Goal: Information Seeking & Learning: Learn about a topic

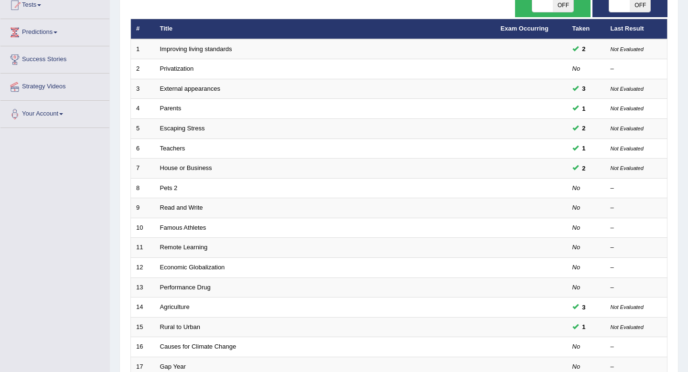
scroll to position [106, 0]
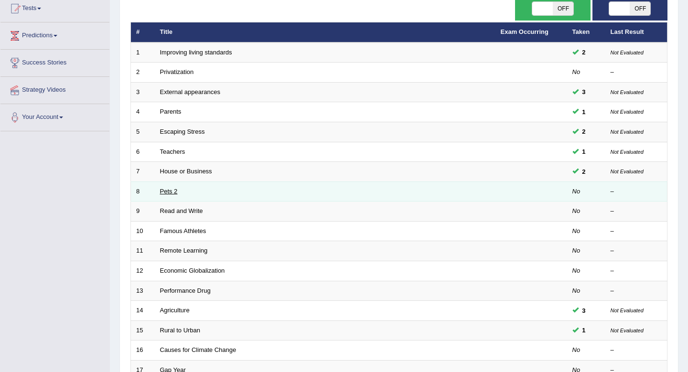
click at [170, 192] on link "Pets 2" at bounding box center [169, 191] width 18 height 7
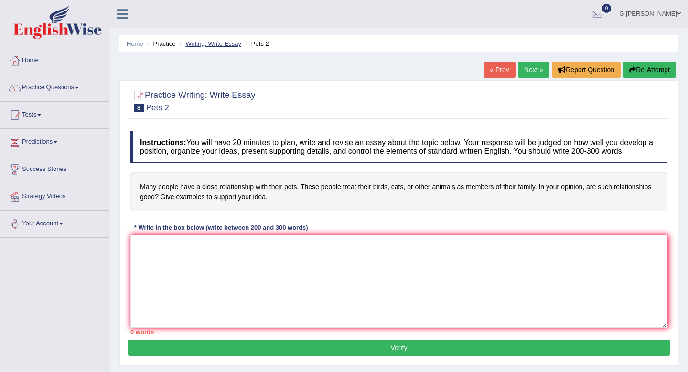
click at [220, 43] on link "Writing: Write Essay" at bounding box center [213, 43] width 56 height 7
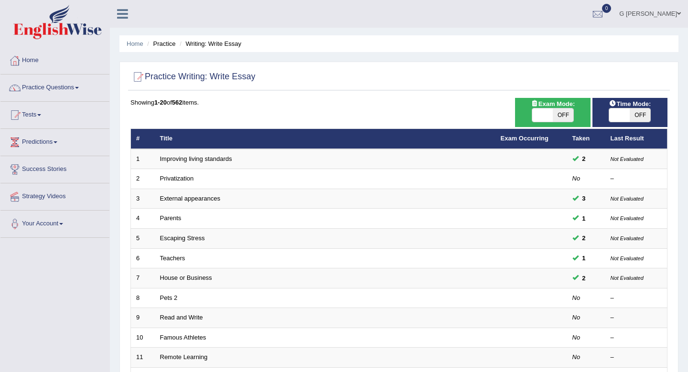
click at [561, 113] on span "OFF" at bounding box center [563, 114] width 21 height 13
checkbox input "true"
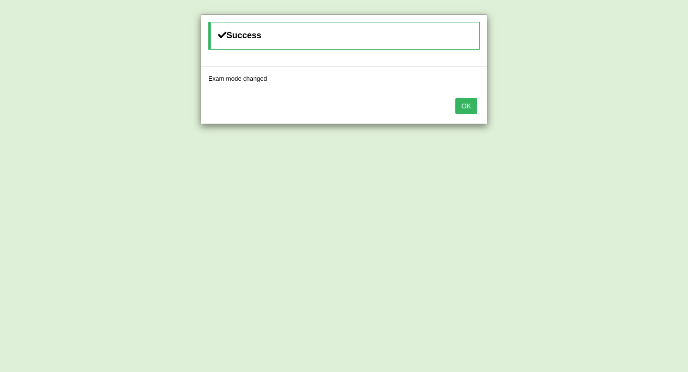
click at [472, 104] on button "OK" at bounding box center [466, 106] width 22 height 16
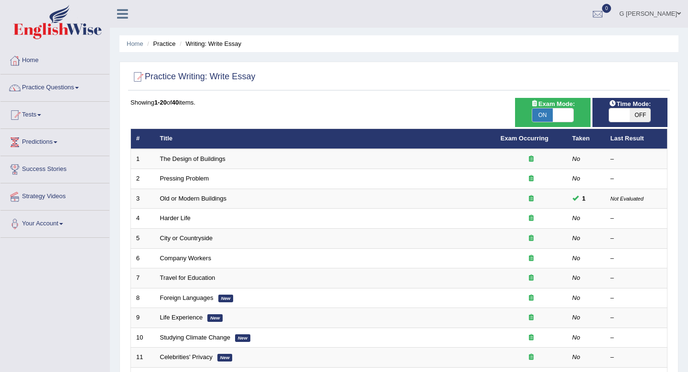
click at [640, 114] on span "OFF" at bounding box center [639, 114] width 21 height 13
checkbox input "true"
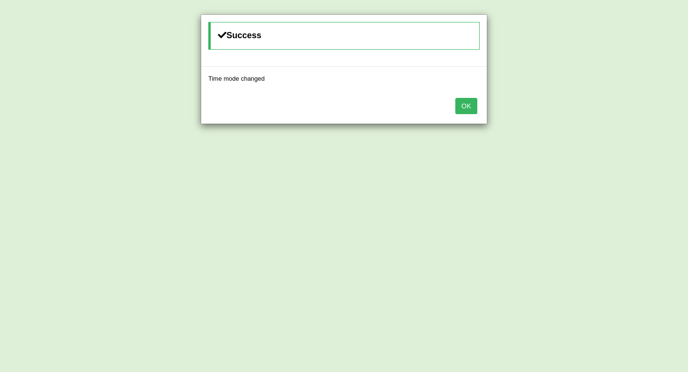
click at [466, 106] on button "OK" at bounding box center [466, 106] width 22 height 16
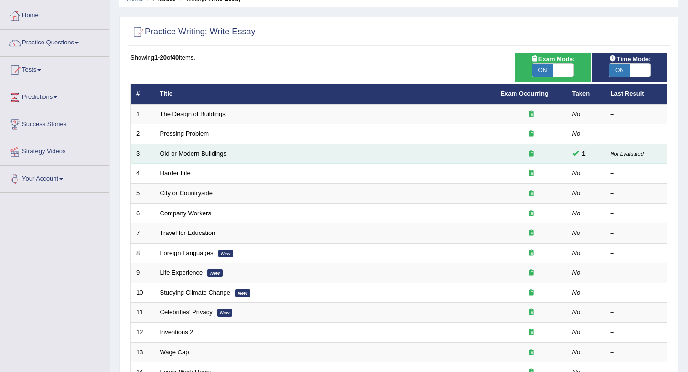
scroll to position [43, 0]
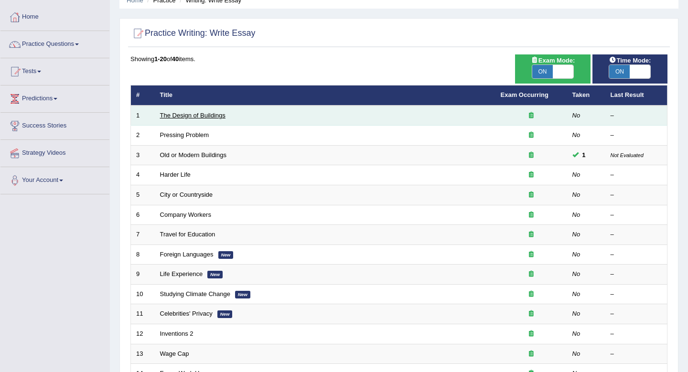
click at [210, 115] on link "The Design of Buildings" at bounding box center [192, 115] width 65 height 7
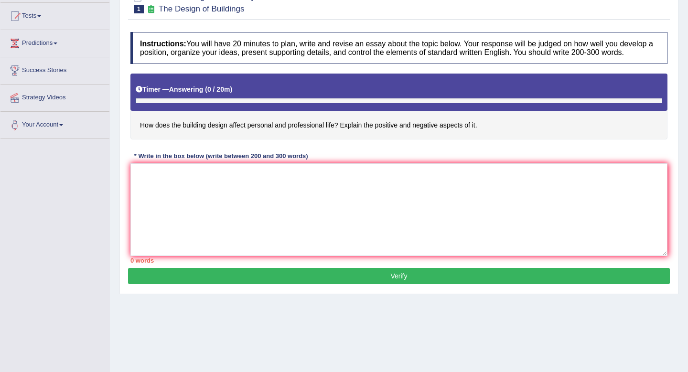
scroll to position [100, 0]
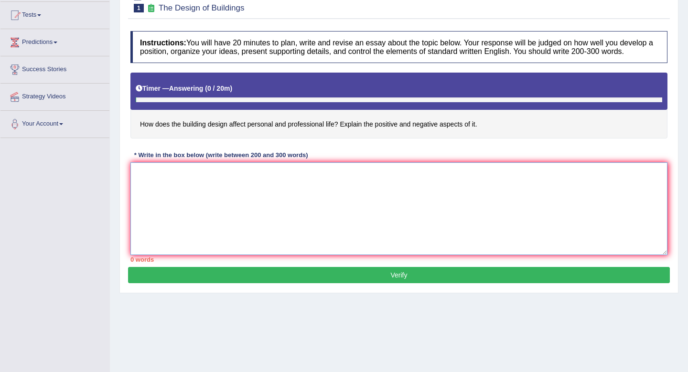
click at [268, 199] on textarea at bounding box center [398, 208] width 537 height 93
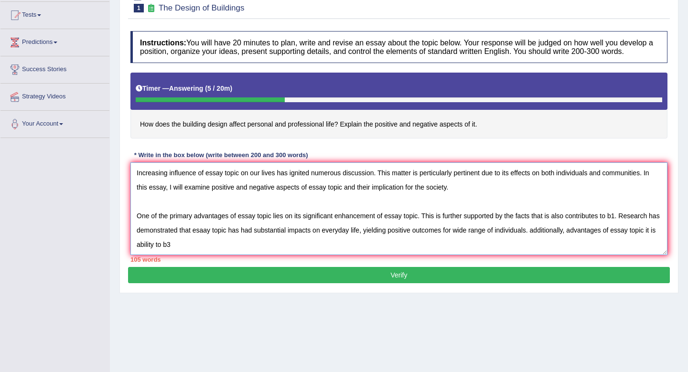
click at [418, 223] on textarea "Increasing influence of essay topic on our lives has ignited numerous discussio…" at bounding box center [398, 208] width 537 height 93
click at [420, 224] on textarea "Increasing influence of essay topic on our lives has ignited numerous discussio…" at bounding box center [398, 208] width 537 height 93
click at [596, 223] on textarea "Increasing influence of essay topic on our lives has ignited numerous discussio…" at bounding box center [398, 208] width 537 height 93
click at [594, 223] on textarea "Increasing influence of essay topic on our lives has ignited numerous discussio…" at bounding box center [398, 208] width 537 height 93
click at [184, 254] on textarea "Increasing influence of essay topic on our lives has ignited numerous discussio…" at bounding box center [398, 208] width 537 height 93
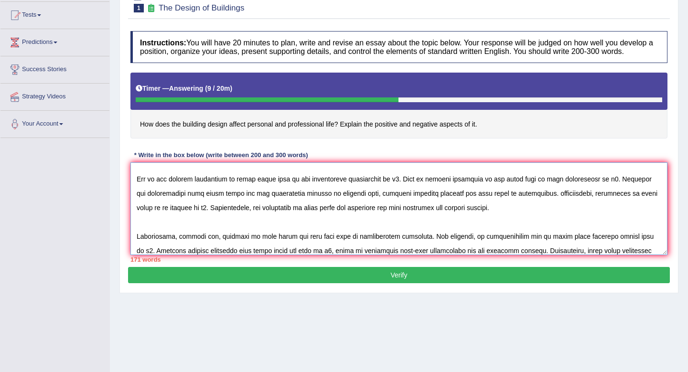
scroll to position [51, 0]
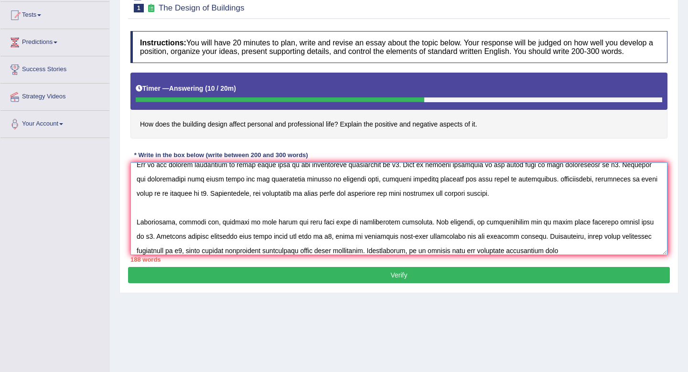
click at [483, 255] on textarea at bounding box center [398, 208] width 537 height 93
click at [527, 255] on textarea at bounding box center [398, 208] width 537 height 93
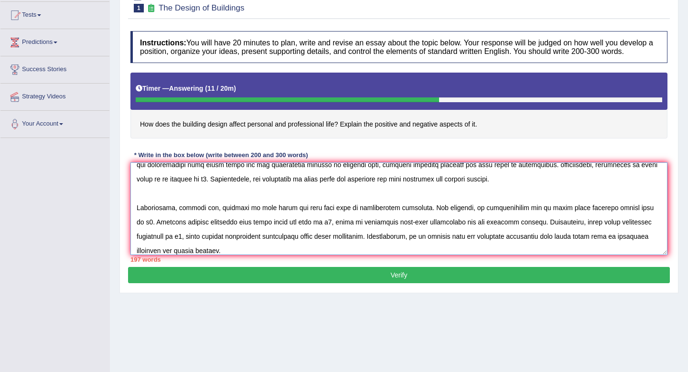
drag, startPoint x: 382, startPoint y: 188, endPoint x: 468, endPoint y: 196, distance: 86.3
click at [468, 196] on textarea at bounding box center [398, 208] width 537 height 93
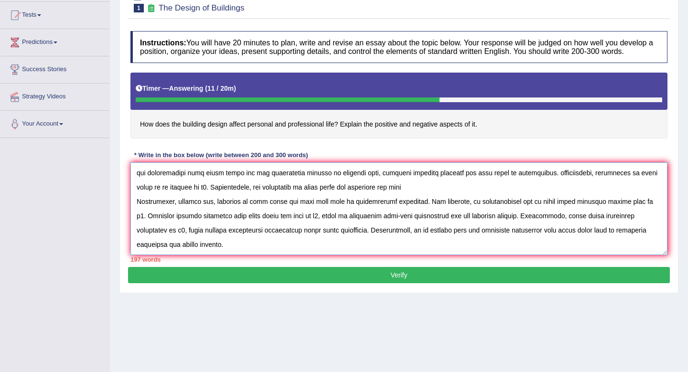
scroll to position [57, 0]
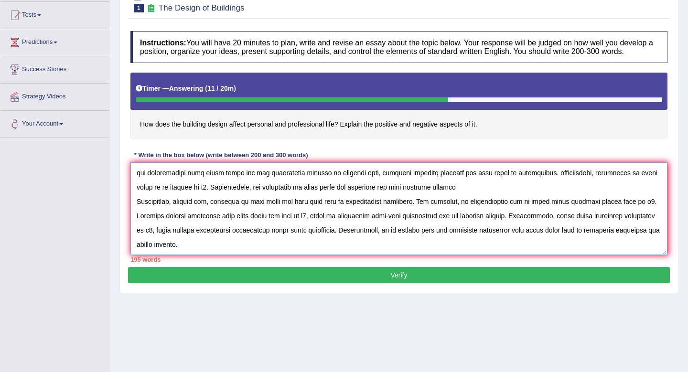
click at [415, 192] on textarea at bounding box center [398, 208] width 537 height 93
click at [418, 196] on textarea at bounding box center [398, 208] width 537 height 93
click at [429, 199] on textarea at bounding box center [398, 208] width 537 height 93
click at [434, 199] on textarea at bounding box center [398, 208] width 537 height 93
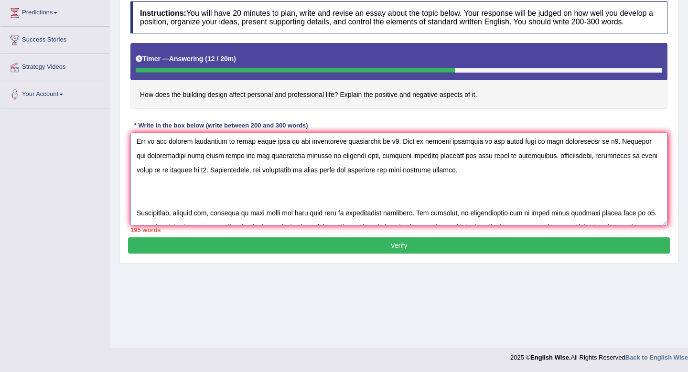
scroll to position [44, 0]
click at [431, 181] on textarea at bounding box center [398, 179] width 537 height 93
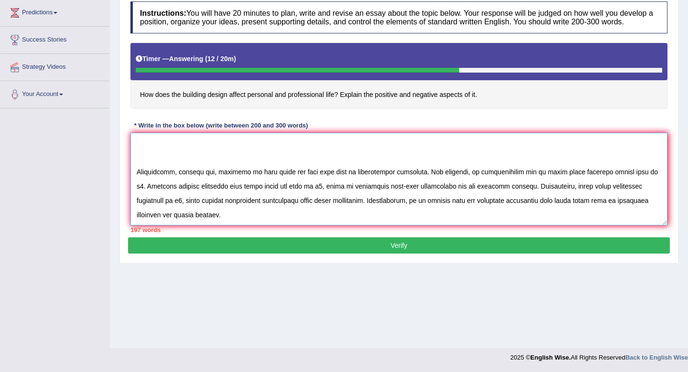
click at [202, 225] on textarea at bounding box center [398, 179] width 537 height 93
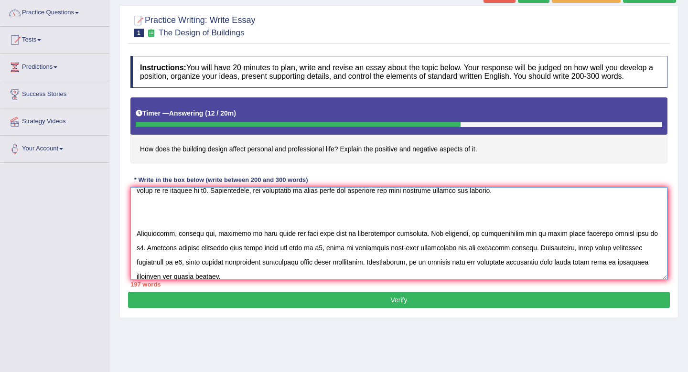
scroll to position [73, 0]
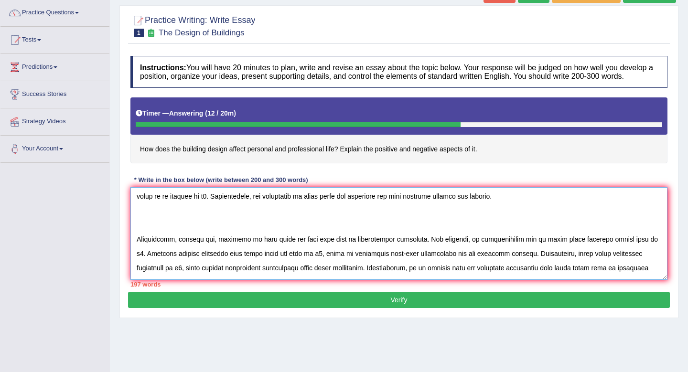
click at [239, 235] on textarea at bounding box center [398, 233] width 537 height 93
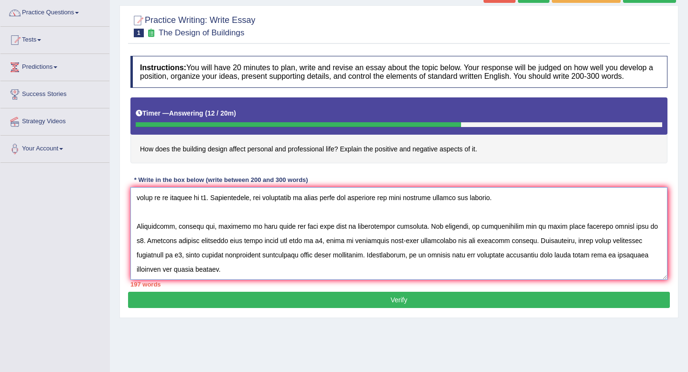
scroll to position [86, 0]
click at [177, 280] on textarea at bounding box center [398, 233] width 537 height 93
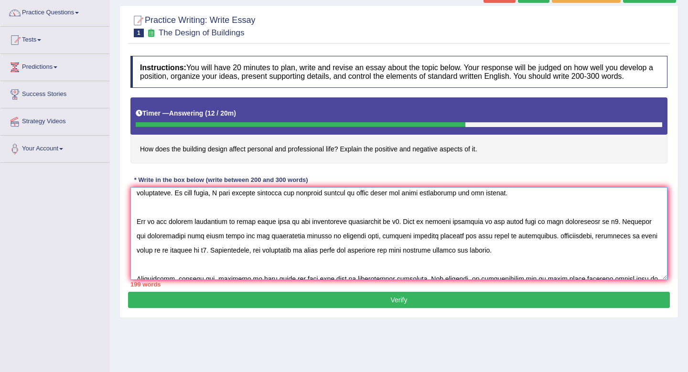
scroll to position [0, 0]
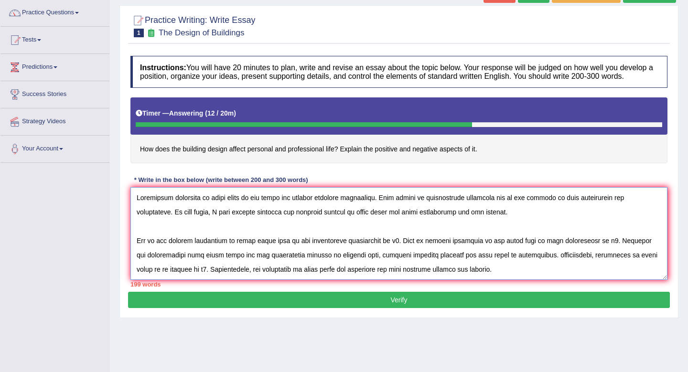
drag, startPoint x: 206, startPoint y: 207, endPoint x: 240, endPoint y: 208, distance: 33.4
click at [240, 208] on textarea at bounding box center [398, 233] width 537 height 93
drag, startPoint x: 206, startPoint y: 206, endPoint x: 250, endPoint y: 207, distance: 44.0
click at [250, 207] on textarea at bounding box center [398, 233] width 537 height 93
drag, startPoint x: 318, startPoint y: 223, endPoint x: 350, endPoint y: 223, distance: 32.0
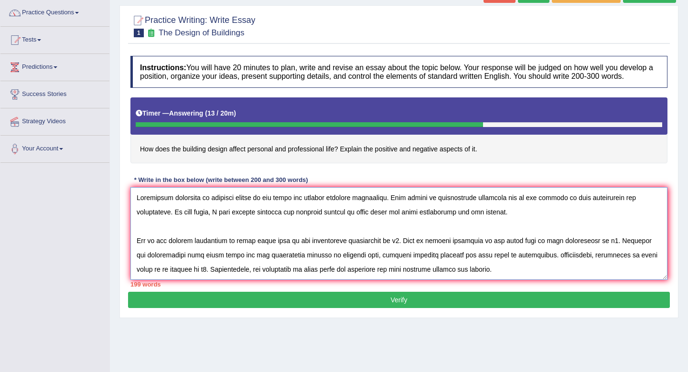
click at [350, 223] on textarea at bounding box center [398, 233] width 537 height 93
paste textarea "building design"
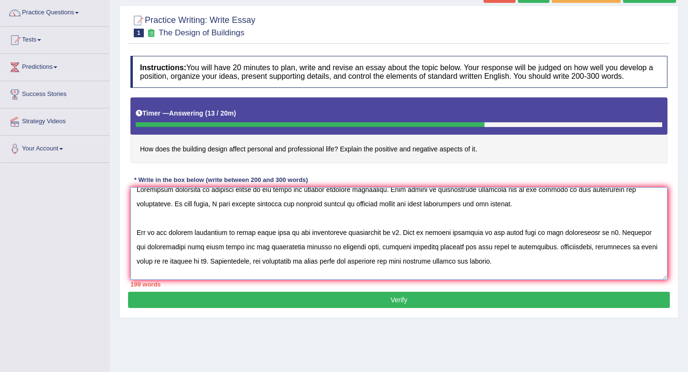
scroll to position [10, 0]
drag, startPoint x: 238, startPoint y: 241, endPoint x: 272, endPoint y: 237, distance: 34.5
click at [272, 237] on textarea at bounding box center [398, 233] width 537 height 93
paste textarea "building design"
click at [405, 238] on textarea at bounding box center [398, 233] width 537 height 93
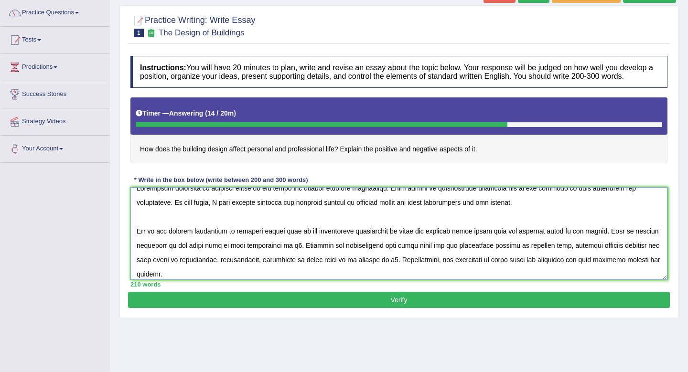
click at [290, 253] on textarea at bounding box center [398, 233] width 537 height 93
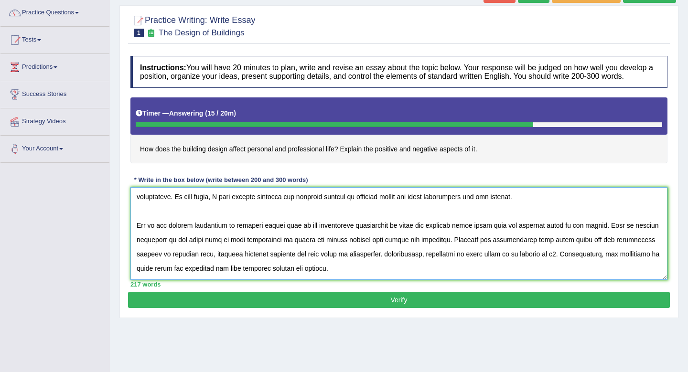
scroll to position [17, 0]
drag, startPoint x: 542, startPoint y: 246, endPoint x: 563, endPoint y: 246, distance: 22.0
click at [563, 246] on textarea at bounding box center [398, 233] width 537 height 93
click at [572, 246] on textarea at bounding box center [398, 233] width 537 height 93
drag, startPoint x: 575, startPoint y: 248, endPoint x: 542, endPoint y: 248, distance: 32.9
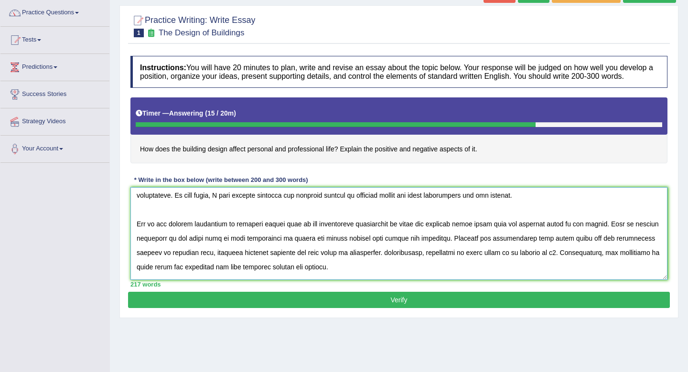
click at [542, 248] on textarea at bounding box center [398, 233] width 537 height 93
paste textarea "building design"
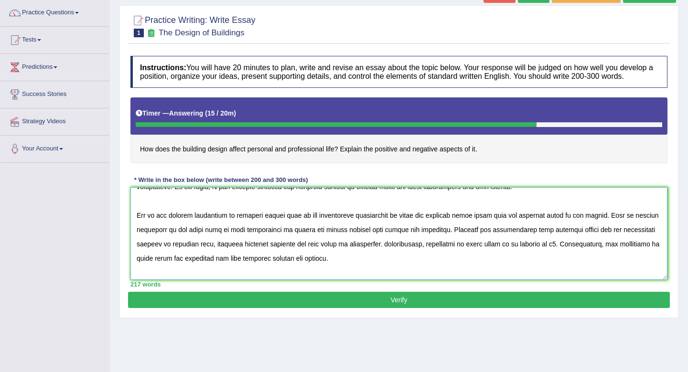
scroll to position [26, 0]
drag, startPoint x: 463, startPoint y: 253, endPoint x: 495, endPoint y: 252, distance: 32.5
click at [496, 252] on textarea at bounding box center [398, 233] width 537 height 93
paste textarea "building design"
click at [558, 251] on textarea at bounding box center [398, 233] width 537 height 93
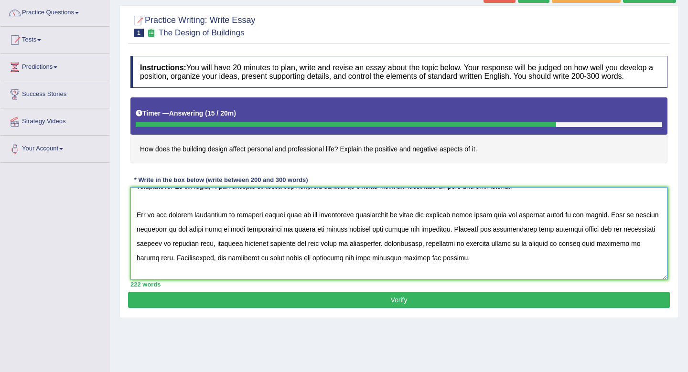
drag, startPoint x: 237, startPoint y: 266, endPoint x: 270, endPoint y: 266, distance: 33.0
click at [270, 266] on textarea at bounding box center [398, 233] width 537 height 93
paste textarea "building design"
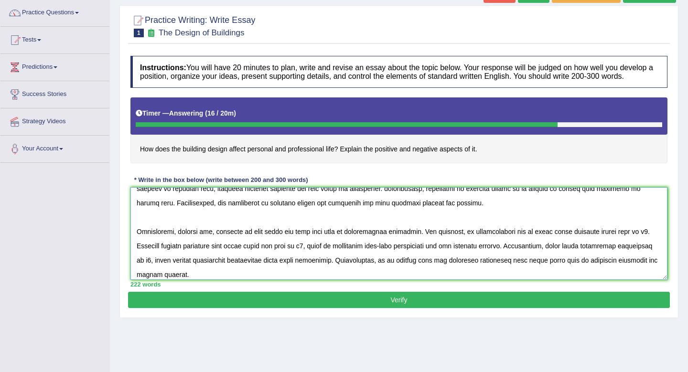
scroll to position [82, 0]
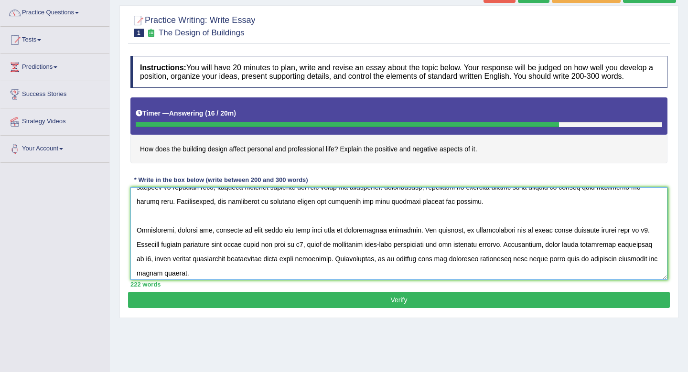
drag, startPoint x: 247, startPoint y: 241, endPoint x: 276, endPoint y: 241, distance: 29.1
click at [276, 241] on textarea at bounding box center [398, 233] width 537 height 93
paste textarea "building design"
click at [654, 239] on textarea at bounding box center [398, 233] width 537 height 93
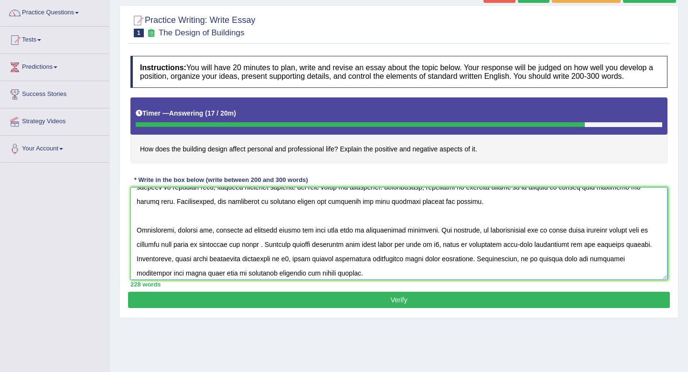
click at [215, 255] on textarea at bounding box center [398, 233] width 537 height 93
click at [276, 254] on textarea at bounding box center [398, 233] width 537 height 93
drag, startPoint x: 417, startPoint y: 255, endPoint x: 453, endPoint y: 254, distance: 35.9
click at [453, 254] on textarea at bounding box center [398, 233] width 537 height 93
paste textarea "building design"
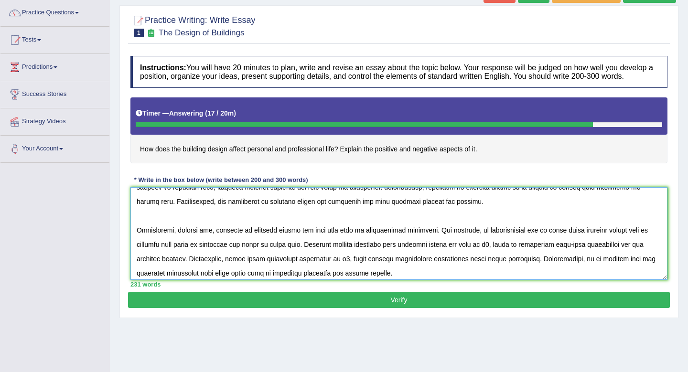
click at [510, 254] on textarea at bounding box center [398, 233] width 537 height 93
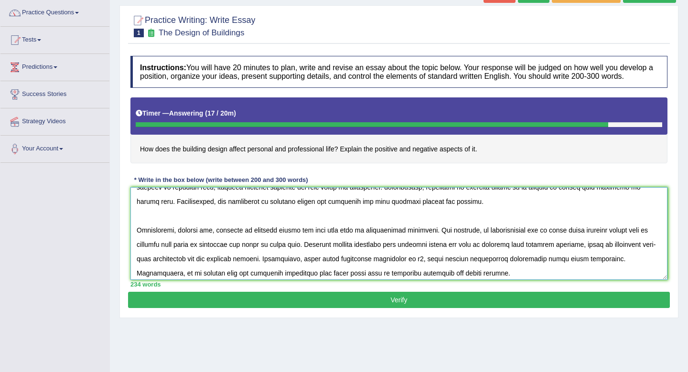
drag, startPoint x: 310, startPoint y: 268, endPoint x: 343, endPoint y: 269, distance: 33.0
click at [344, 269] on textarea at bounding box center [398, 233] width 537 height 93
paste textarea "building design"
click at [439, 270] on textarea at bounding box center [398, 233] width 537 height 93
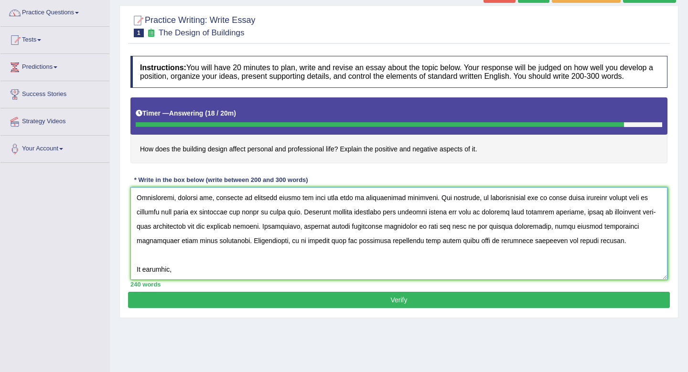
drag, startPoint x: 410, startPoint y: 250, endPoint x: 439, endPoint y: 250, distance: 29.6
click at [439, 250] on textarea at bounding box center [398, 233] width 537 height 93
drag, startPoint x: 424, startPoint y: 250, endPoint x: 456, endPoint y: 251, distance: 32.5
click at [456, 251] on textarea at bounding box center [398, 233] width 537 height 93
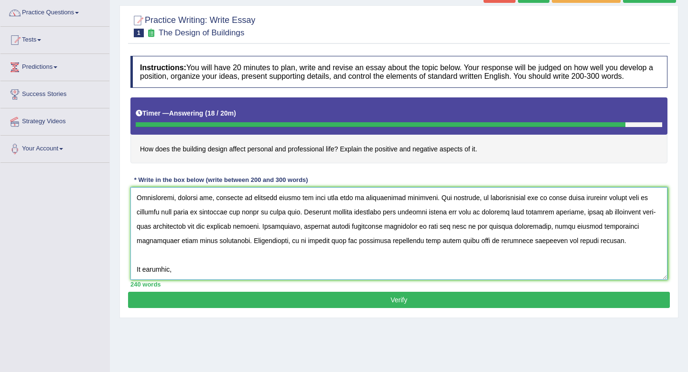
paste textarea "building design"
drag, startPoint x: 233, startPoint y: 281, endPoint x: 201, endPoint y: 261, distance: 37.5
click at [201, 261] on textarea at bounding box center [398, 233] width 537 height 93
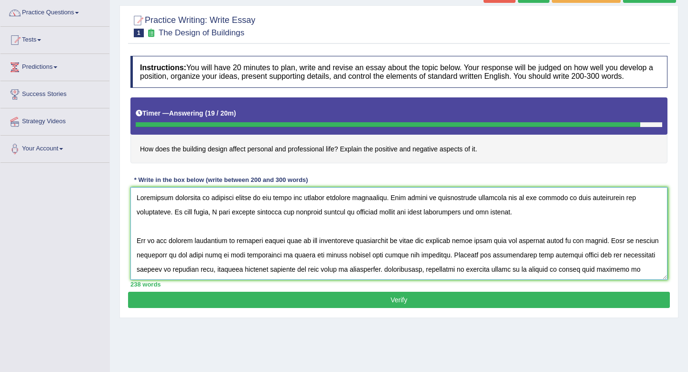
scroll to position [26, 0]
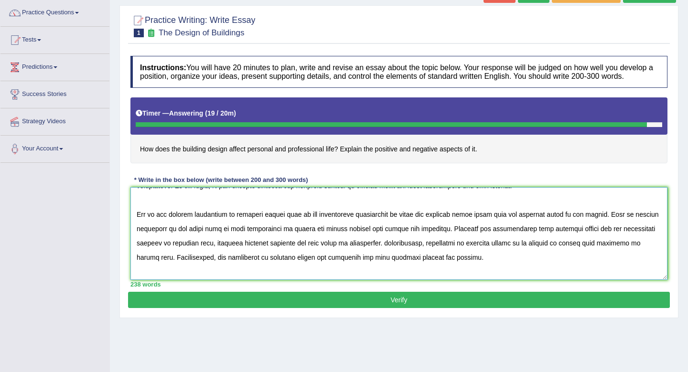
click at [436, 238] on textarea at bounding box center [398, 233] width 537 height 93
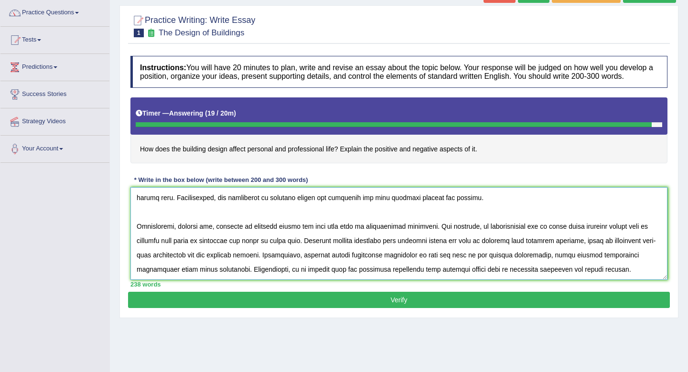
scroll to position [100, 0]
type textarea "Increasing influence of building design on our lives has ignited numerous discu…"
click at [349, 307] on button "Verify" at bounding box center [399, 300] width 542 height 16
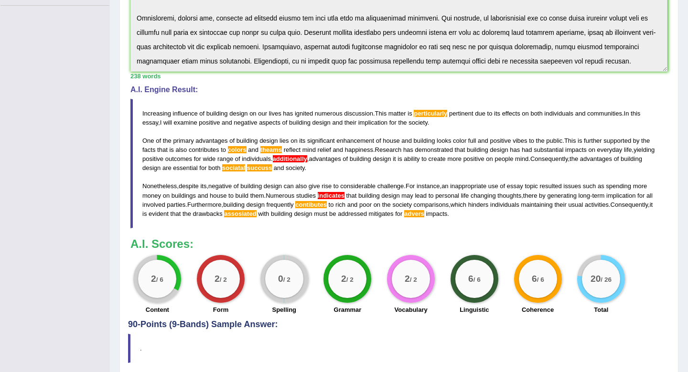
scroll to position [233, 0]
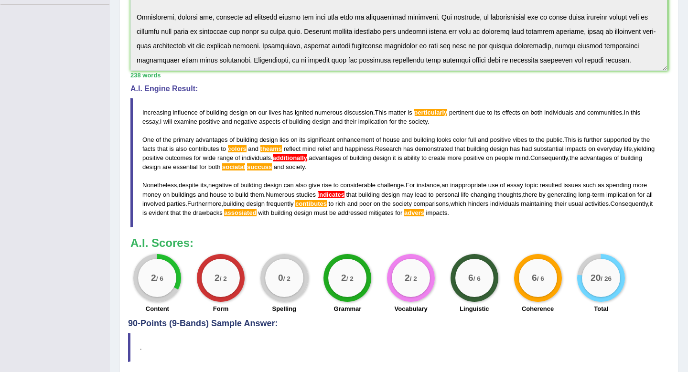
drag, startPoint x: 536, startPoint y: 223, endPoint x: 150, endPoint y: 131, distance: 396.5
click at [150, 131] on blockquote "Increasing influence of building design on our lives has ignited numerous discu…" at bounding box center [398, 162] width 537 height 129
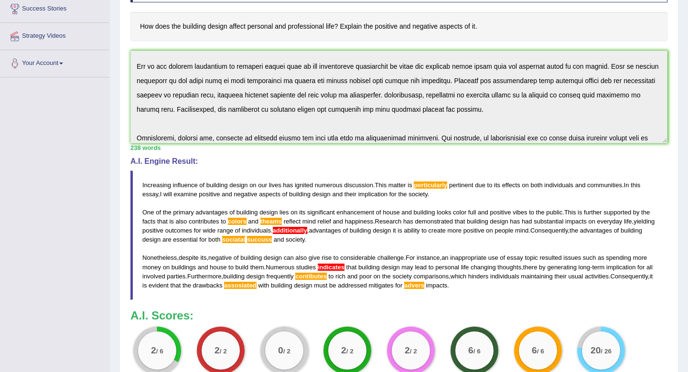
scroll to position [0, 0]
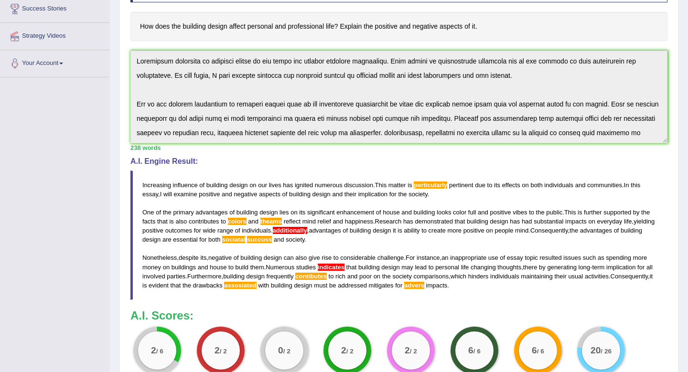
click at [572, 54] on div "Instructions: You will have 20 minutes to plan, write and revise an essay about…" at bounding box center [399, 178] width 542 height 425
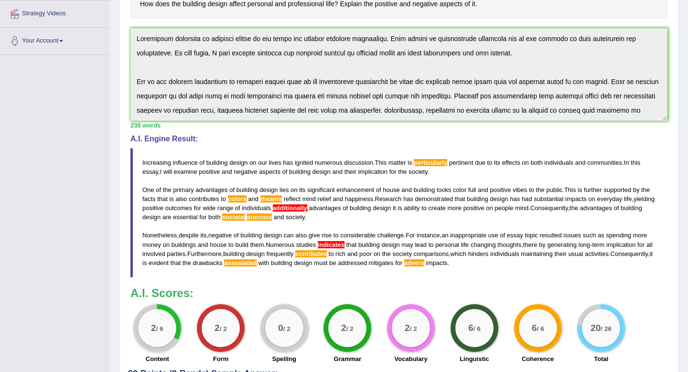
click at [555, 20] on div "Instructions: You will have 20 minutes to plan, write and revise an essay about…" at bounding box center [399, 155] width 542 height 425
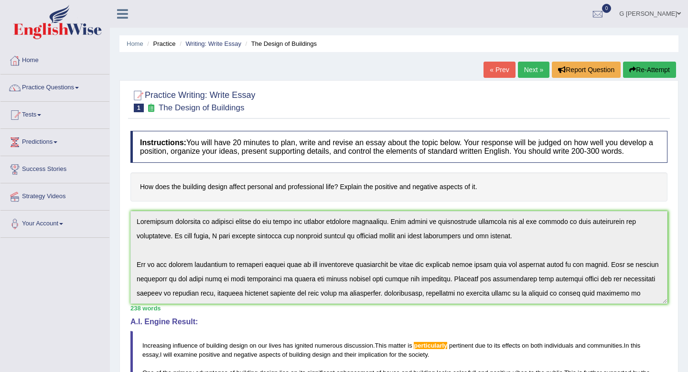
click at [641, 71] on button "Re-Attempt" at bounding box center [649, 70] width 53 height 16
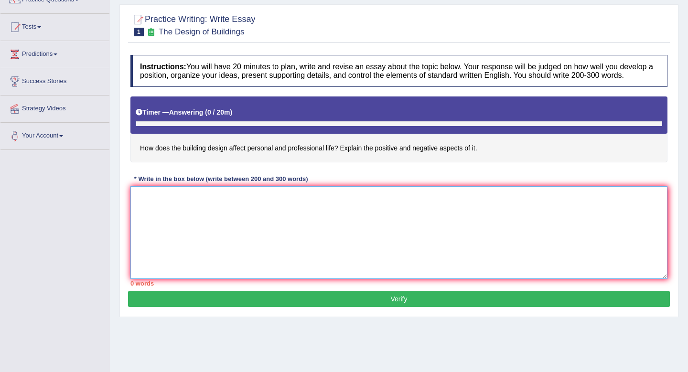
click at [355, 244] on textarea at bounding box center [398, 232] width 537 height 93
paste textarea "Increasing influence of building design on our lives has ignited numerous discu…"
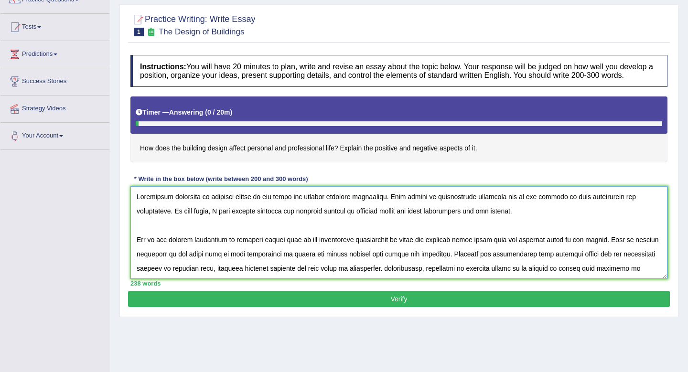
click at [439, 205] on textarea at bounding box center [398, 232] width 537 height 93
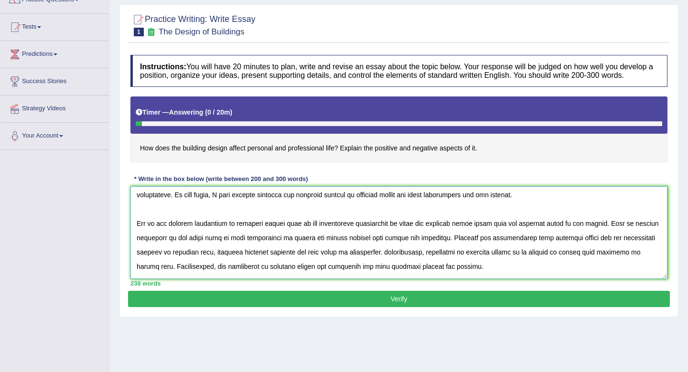
scroll to position [36, 0]
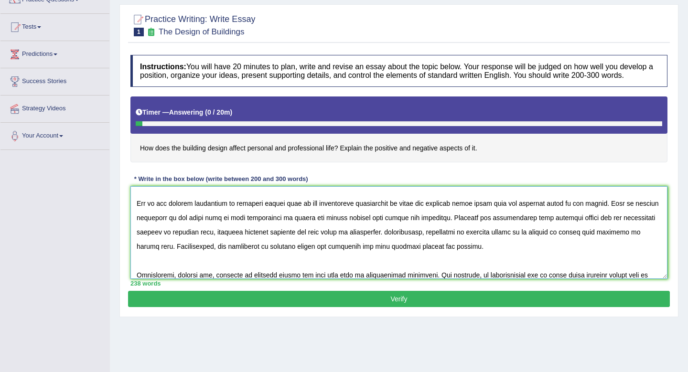
click at [338, 229] on textarea at bounding box center [398, 232] width 537 height 93
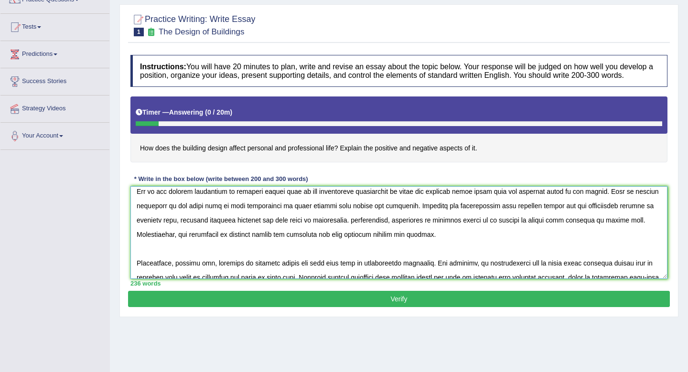
click at [364, 244] on textarea at bounding box center [398, 232] width 537 height 93
click at [391, 245] on textarea at bounding box center [398, 232] width 537 height 93
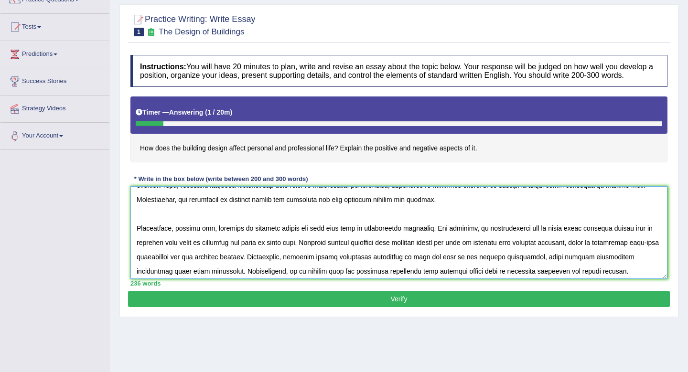
scroll to position [86, 0]
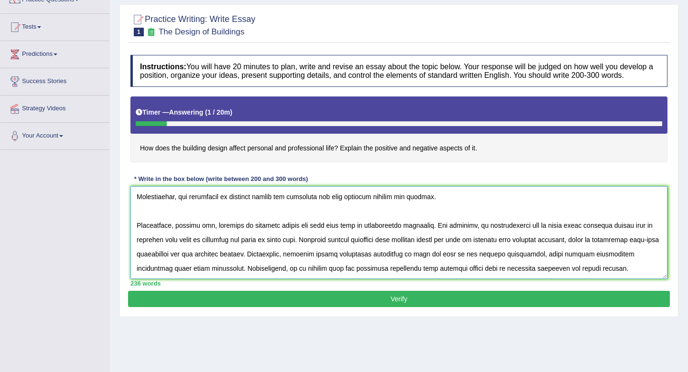
drag, startPoint x: 247, startPoint y: 235, endPoint x: 293, endPoint y: 237, distance: 45.9
click at [293, 237] on textarea at bounding box center [398, 232] width 537 height 93
drag, startPoint x: 541, startPoint y: 235, endPoint x: 573, endPoint y: 234, distance: 32.5
click at [573, 234] on textarea at bounding box center [398, 232] width 537 height 93
paste textarea "building design"
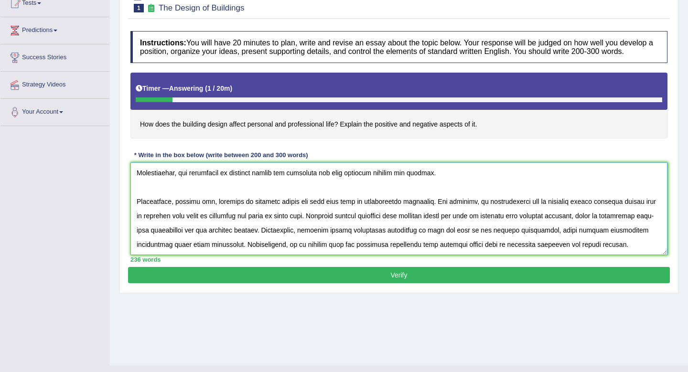
scroll to position [129, 0]
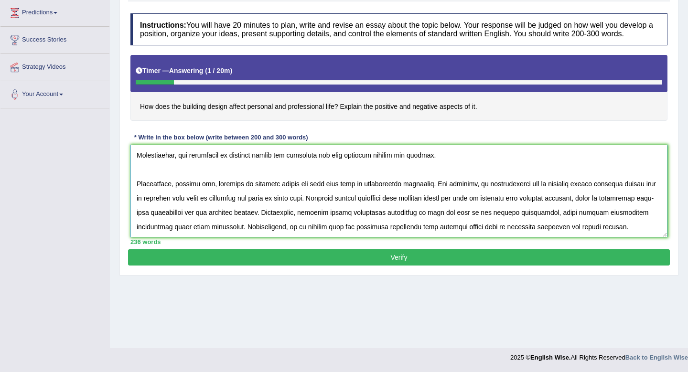
click at [393, 236] on textarea at bounding box center [398, 191] width 537 height 93
click at [392, 235] on textarea at bounding box center [398, 191] width 537 height 93
click at [530, 237] on textarea at bounding box center [398, 191] width 537 height 93
click at [599, 235] on textarea at bounding box center [398, 191] width 537 height 93
click at [576, 233] on textarea at bounding box center [398, 191] width 537 height 93
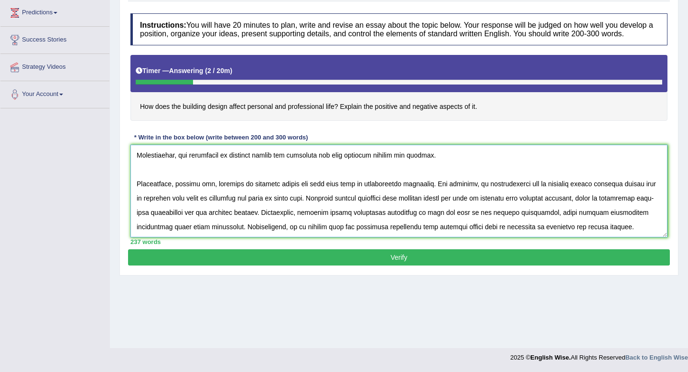
drag, startPoint x: 566, startPoint y: 236, endPoint x: 625, endPoint y: 236, distance: 58.3
click at [625, 236] on textarea at bounding box center [398, 191] width 537 height 93
click at [403, 222] on textarea at bounding box center [398, 191] width 537 height 93
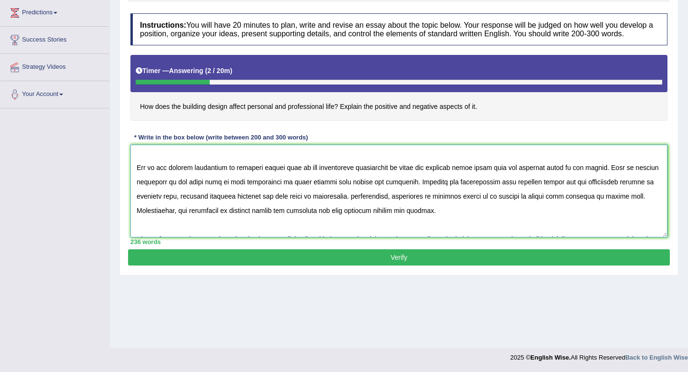
scroll to position [14, 0]
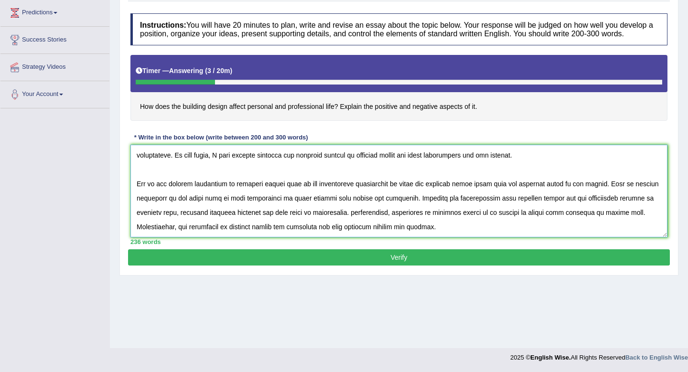
click at [298, 208] on textarea at bounding box center [398, 191] width 537 height 93
drag, startPoint x: 284, startPoint y: 208, endPoint x: 398, endPoint y: 205, distance: 113.7
click at [398, 205] on textarea at bounding box center [398, 191] width 537 height 93
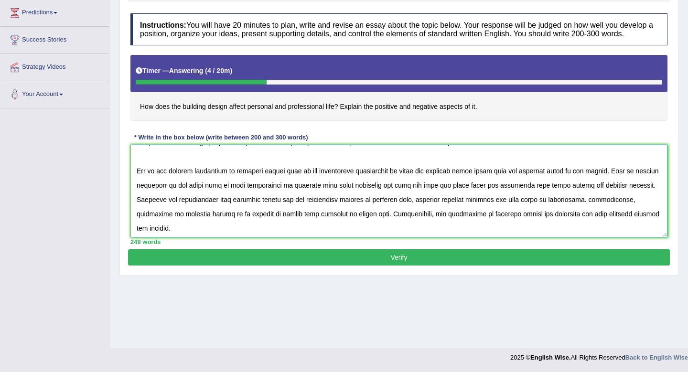
scroll to position [29, 0]
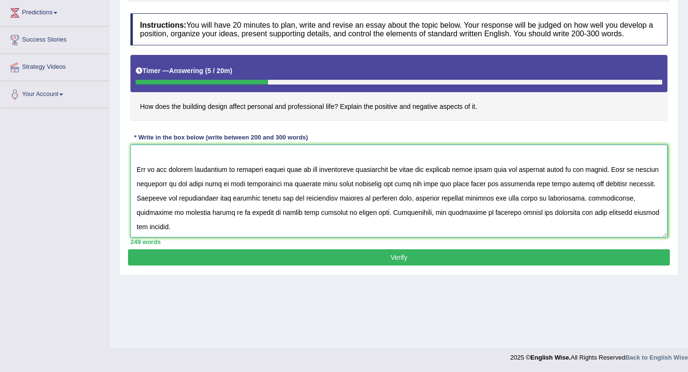
click at [594, 178] on textarea at bounding box center [398, 191] width 537 height 93
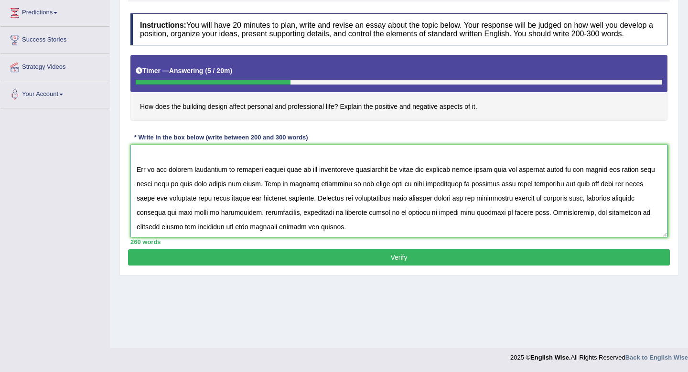
scroll to position [100, 0]
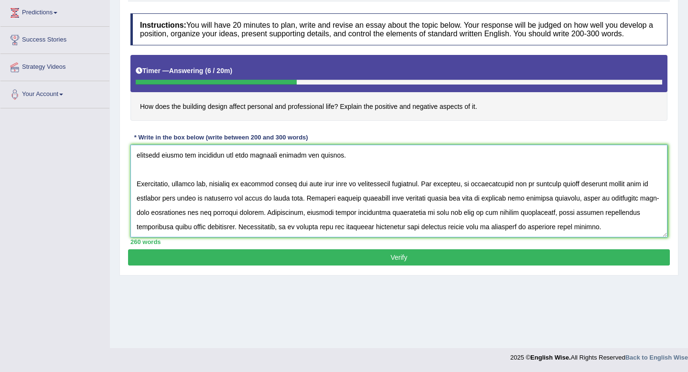
click at [556, 223] on textarea at bounding box center [398, 191] width 537 height 93
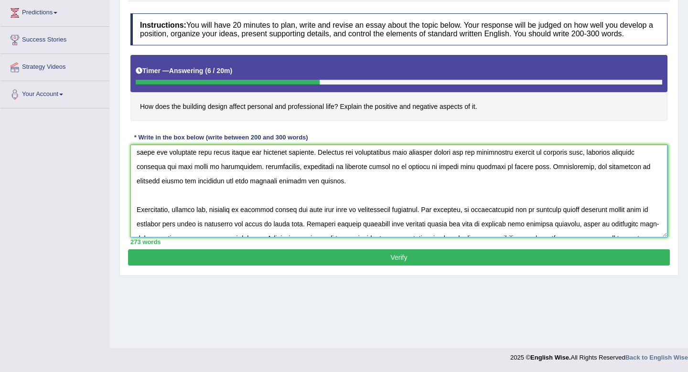
scroll to position [115, 0]
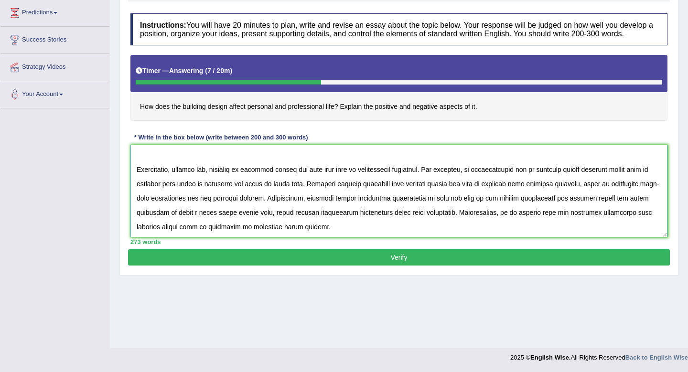
click at [315, 194] on textarea at bounding box center [398, 191] width 537 height 93
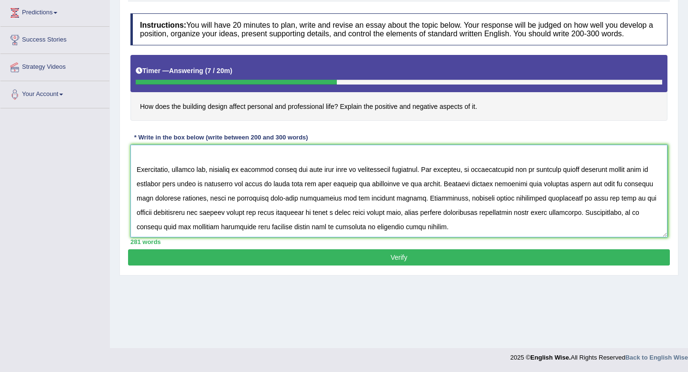
type textarea "Increasing influence of building design on our lives has ignited numerous discu…"
click at [383, 266] on button "Verify" at bounding box center [399, 257] width 542 height 16
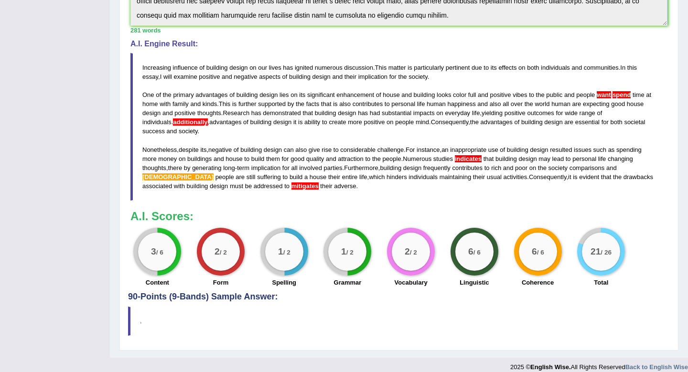
scroll to position [301, 0]
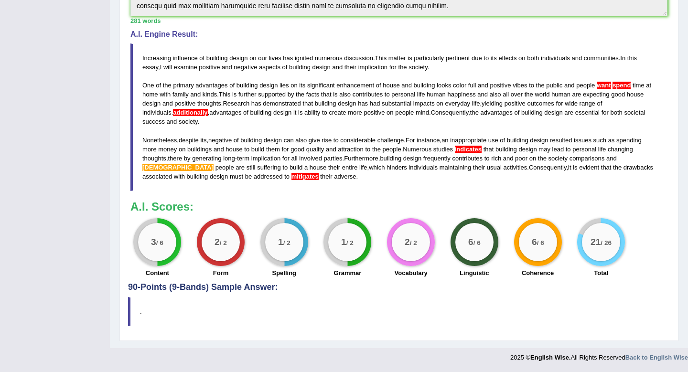
drag, startPoint x: 166, startPoint y: 245, endPoint x: 137, endPoint y: 241, distance: 29.4
click at [137, 241] on div "3 / 6" at bounding box center [157, 242] width 48 height 48
drag, startPoint x: 170, startPoint y: 242, endPoint x: 139, endPoint y: 240, distance: 30.6
click at [139, 240] on div "3 / 6" at bounding box center [157, 242] width 38 height 38
click at [181, 252] on div "3 / 6 Content" at bounding box center [158, 249] width 64 height 62
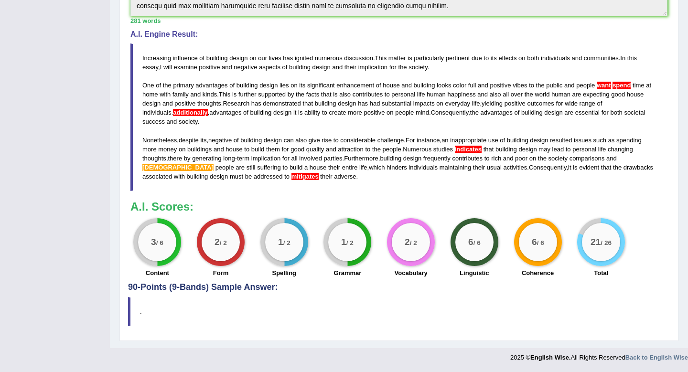
drag, startPoint x: 319, startPoint y: 177, endPoint x: 145, endPoint y: 63, distance: 208.3
click at [145, 63] on blockquote "Increasing influence of building design on our lives has ignited numerous discu…" at bounding box center [398, 117] width 537 height 148
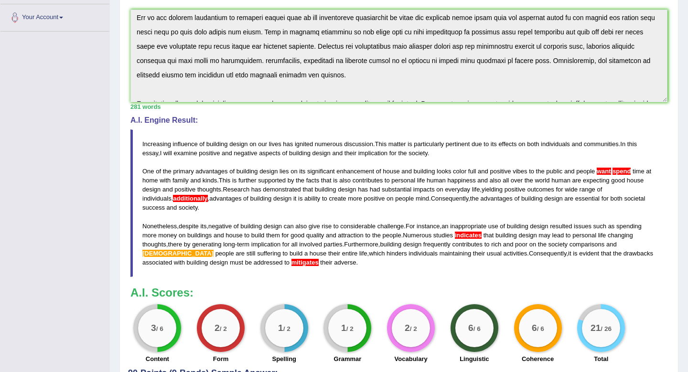
scroll to position [0, 0]
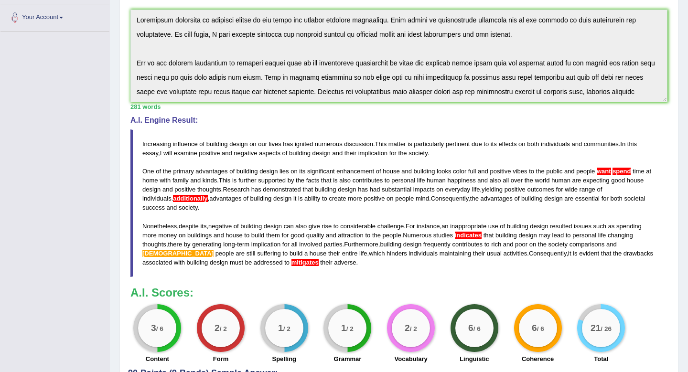
click at [144, 7] on div "Instructions: You will have 20 minutes to plan, write and revise an essay about…" at bounding box center [399, 147] width 542 height 444
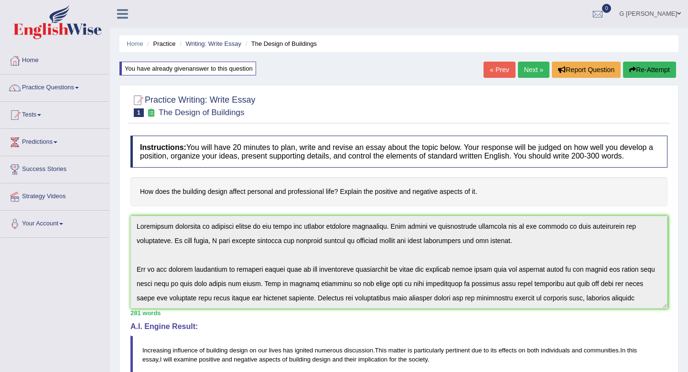
click at [637, 68] on button "Re-Attempt" at bounding box center [649, 70] width 53 height 16
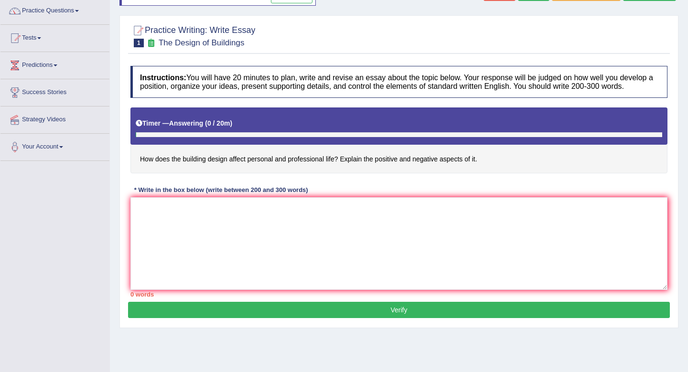
scroll to position [86, 0]
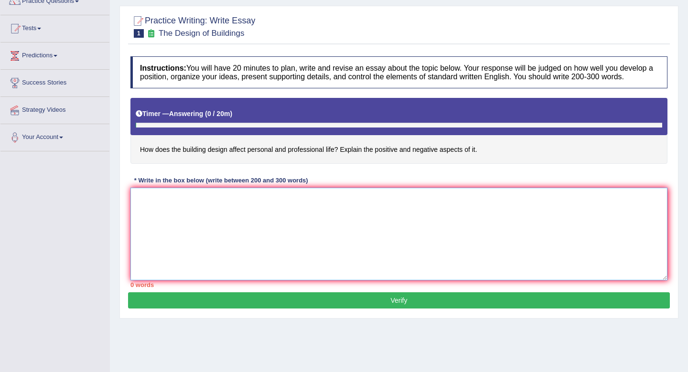
click at [346, 243] on textarea at bounding box center [398, 234] width 537 height 93
paste textarea "Increasing influence of building design on our lives has ignited numerous discu…"
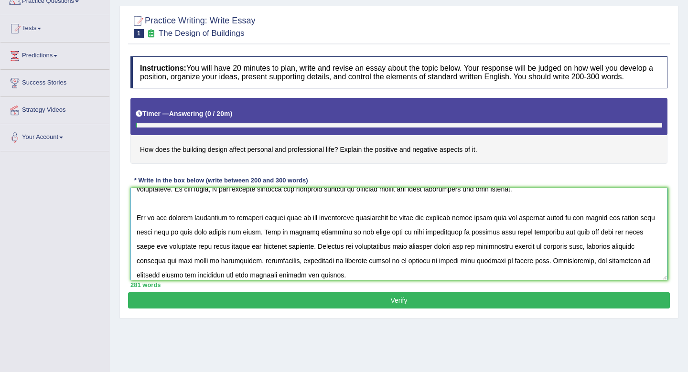
scroll to position [0, 0]
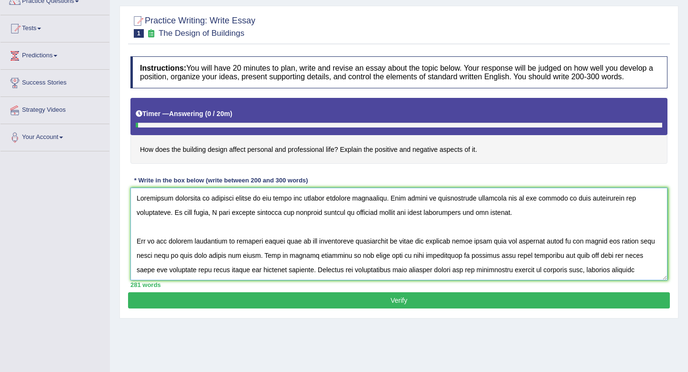
click at [646, 251] on textarea at bounding box center [398, 234] width 537 height 93
click at [155, 266] on textarea at bounding box center [398, 234] width 537 height 93
click at [647, 251] on textarea at bounding box center [398, 234] width 537 height 93
click at [155, 266] on textarea at bounding box center [398, 234] width 537 height 93
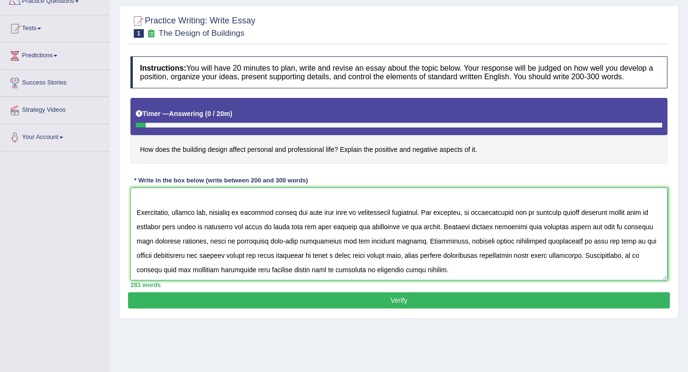
scroll to position [114, 0]
click at [426, 277] on textarea at bounding box center [398, 234] width 537 height 93
click at [233, 268] on textarea at bounding box center [398, 234] width 537 height 93
type textarea "Increasing influence of building design on our lives has ignited numerous discu…"
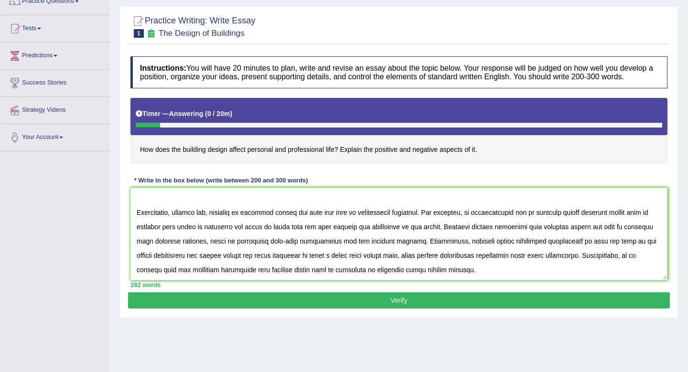
click at [307, 308] on button "Verify" at bounding box center [399, 300] width 542 height 16
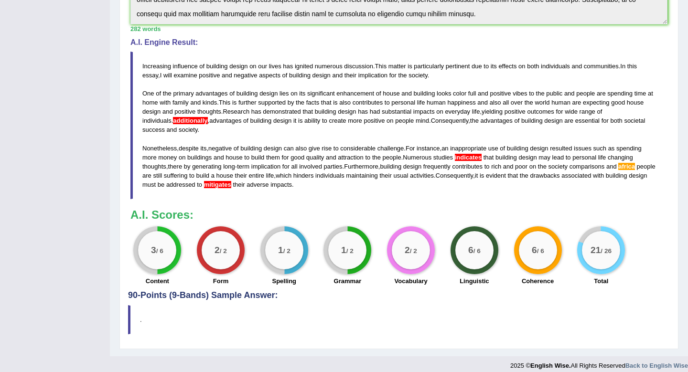
scroll to position [301, 0]
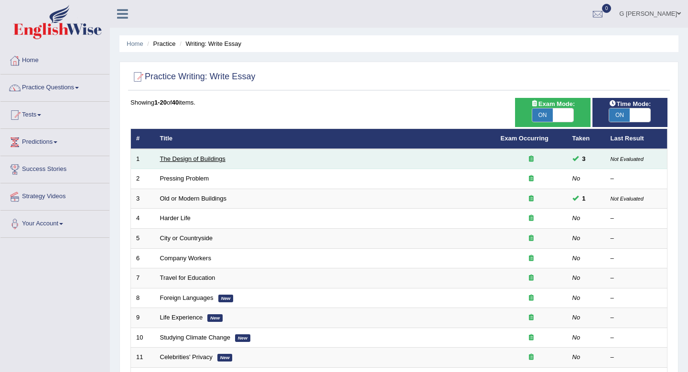
click at [213, 161] on link "The Design of Buildings" at bounding box center [192, 158] width 65 height 7
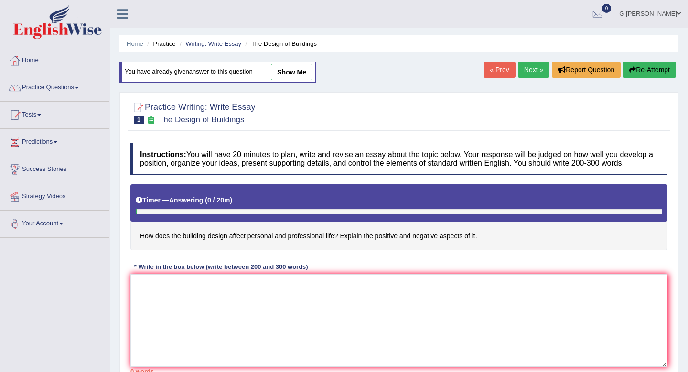
click at [288, 72] on link "show me" at bounding box center [292, 72] width 42 height 16
type textarea "Increasing influence of building design on our lives has ignited numerous discu…"
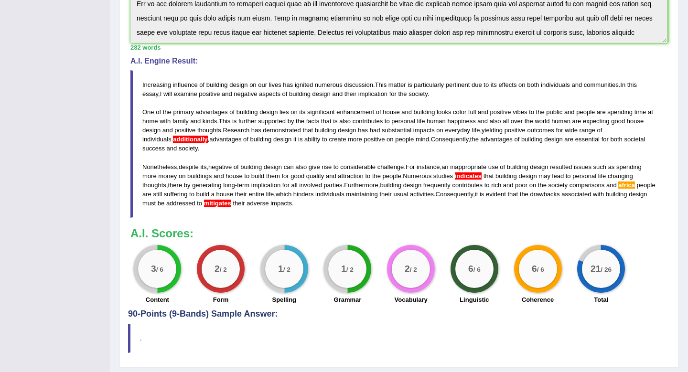
scroll to position [352, 0]
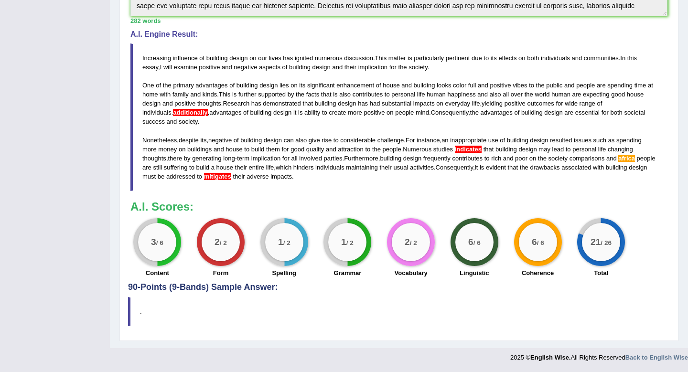
click at [147, 314] on blockquote "." at bounding box center [399, 311] width 542 height 29
drag, startPoint x: 166, startPoint y: 243, endPoint x: 133, endPoint y: 243, distance: 32.5
click at [133, 243] on div "3 / 6" at bounding box center [157, 242] width 48 height 48
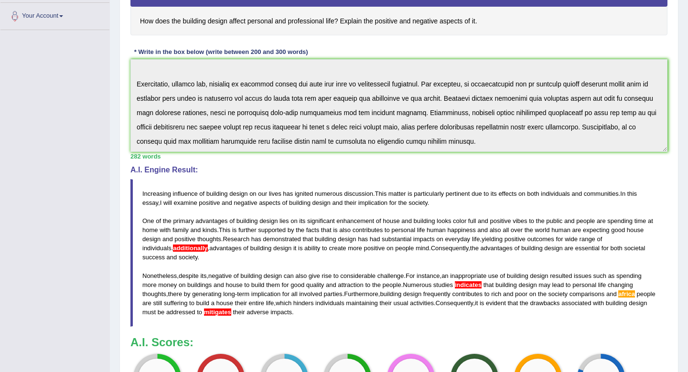
scroll to position [0, 0]
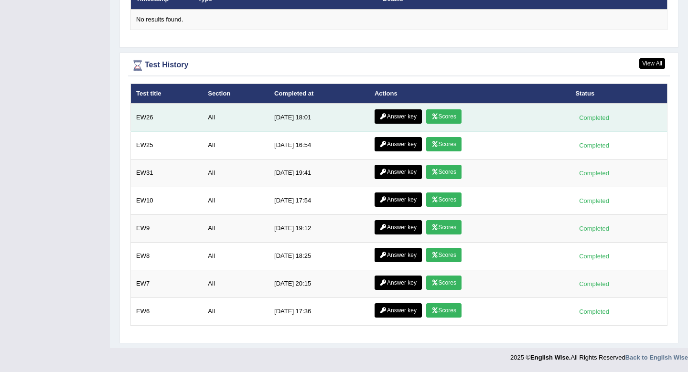
click at [389, 120] on link "Answer key" at bounding box center [397, 116] width 47 height 14
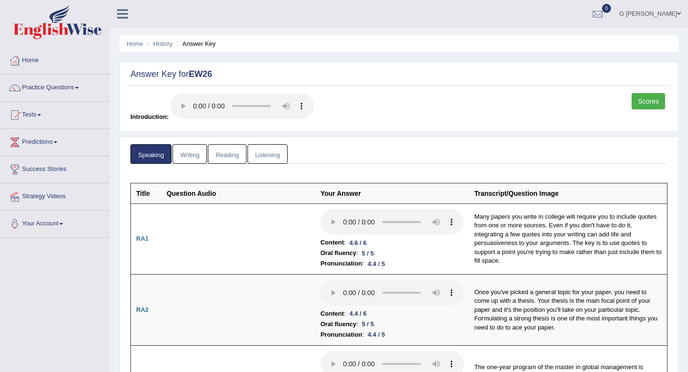
click at [197, 157] on link "Writing" at bounding box center [189, 154] width 34 height 20
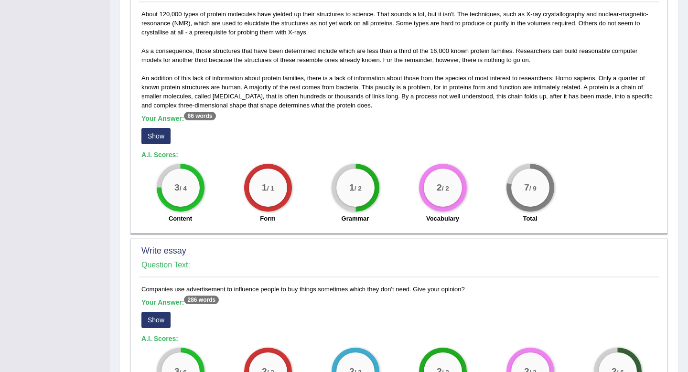
scroll to position [637, 0]
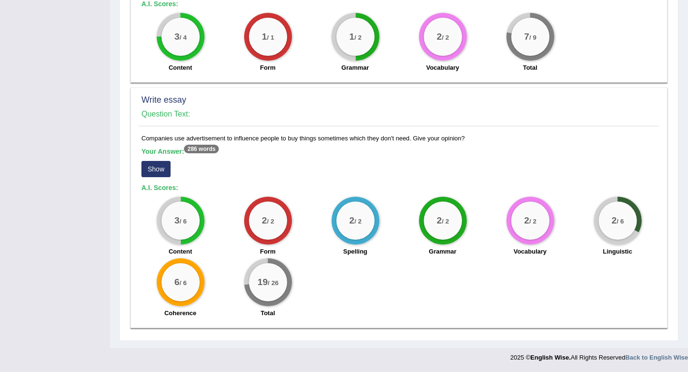
drag, startPoint x: 281, startPoint y: 283, endPoint x: 251, endPoint y: 283, distance: 30.6
click at [251, 283] on div "19 / 26" at bounding box center [268, 282] width 38 height 38
click at [186, 228] on div "3 / 6" at bounding box center [180, 221] width 38 height 38
click at [159, 168] on button "Show" at bounding box center [155, 169] width 29 height 16
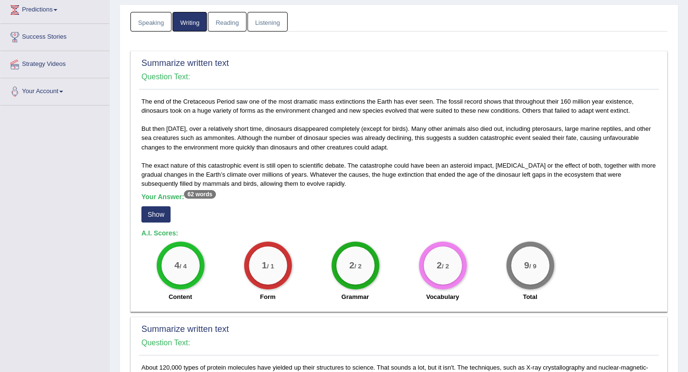
scroll to position [0, 0]
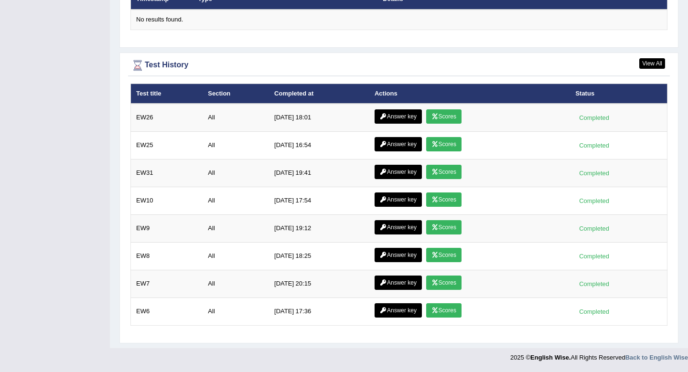
scroll to position [1210, 0]
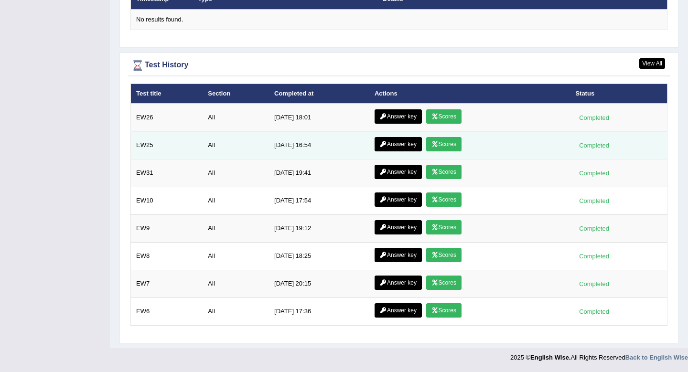
click at [397, 146] on link "Answer key" at bounding box center [397, 144] width 47 height 14
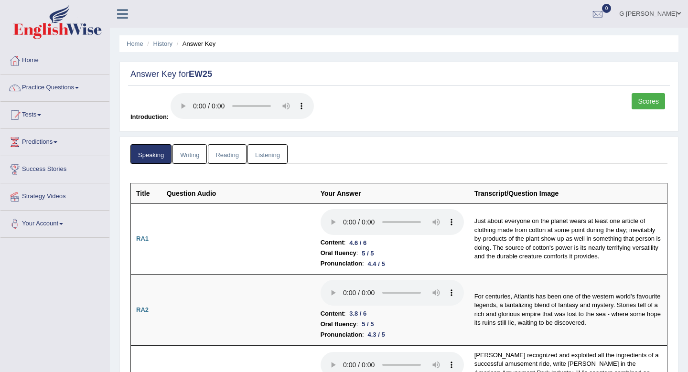
click at [184, 149] on link "Writing" at bounding box center [189, 154] width 34 height 20
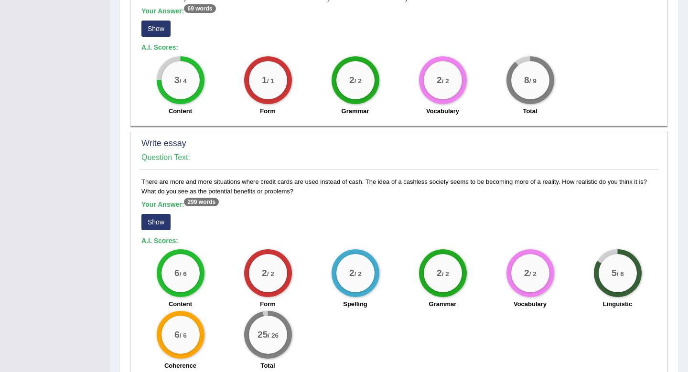
scroll to position [673, 0]
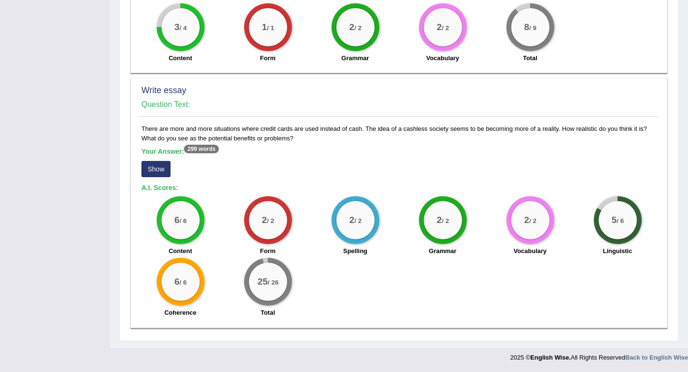
click at [153, 172] on button "Show" at bounding box center [155, 169] width 29 height 16
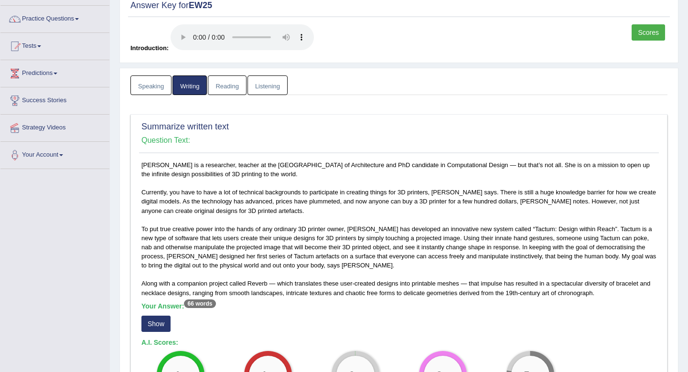
scroll to position [0, 0]
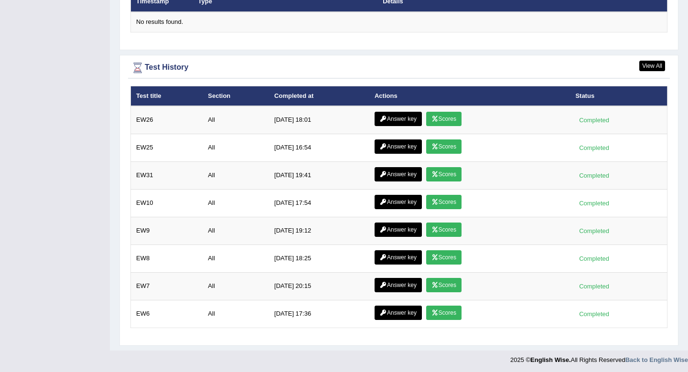
scroll to position [1210, 0]
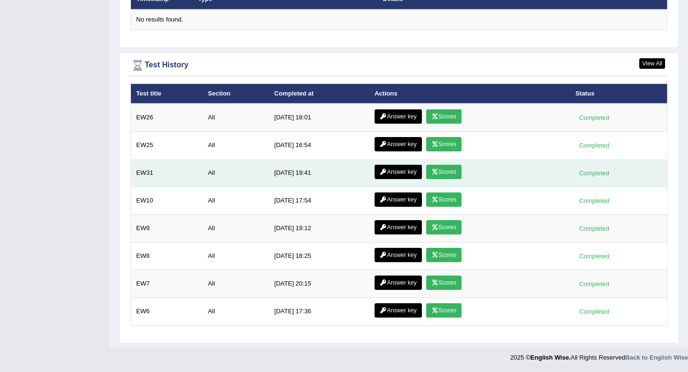
click at [383, 173] on icon at bounding box center [383, 172] width 7 height 6
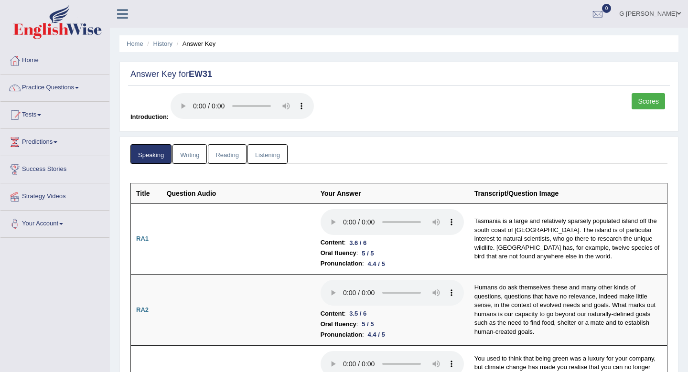
click at [196, 157] on link "Writing" at bounding box center [189, 154] width 34 height 20
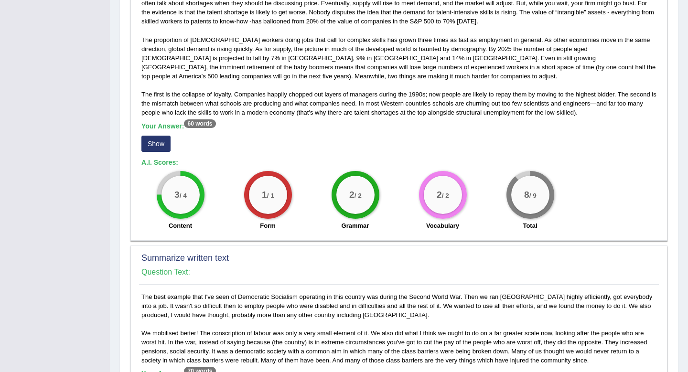
scroll to position [655, 0]
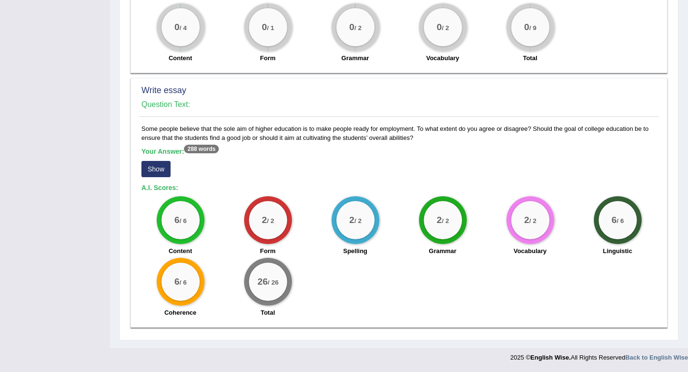
click at [157, 169] on button "Show" at bounding box center [155, 169] width 29 height 16
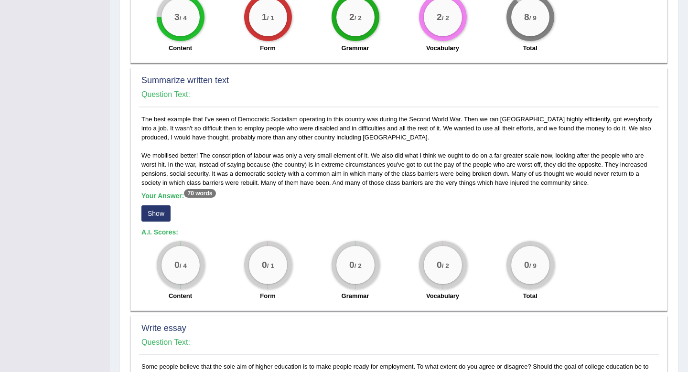
scroll to position [0, 0]
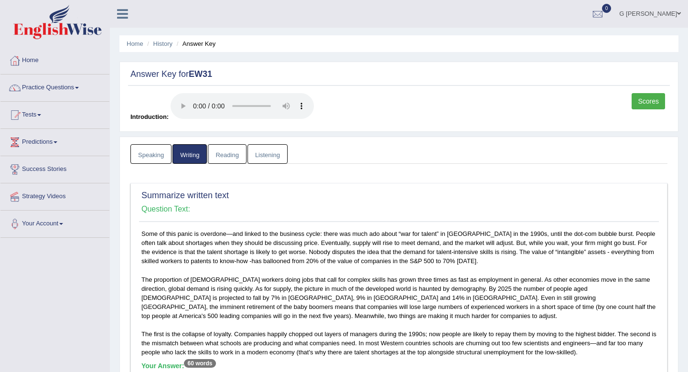
click at [159, 149] on link "Speaking" at bounding box center [150, 154] width 41 height 20
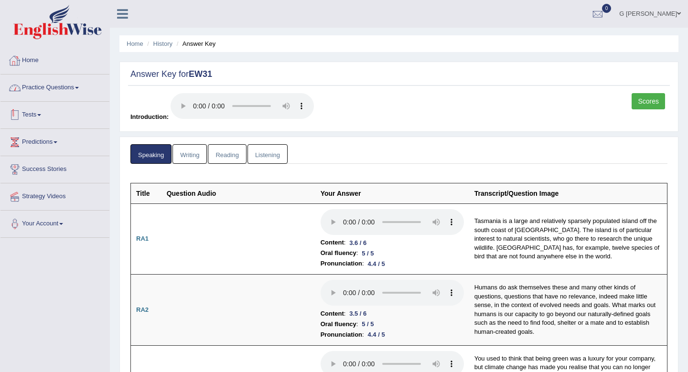
click at [63, 41] on link at bounding box center [55, 23] width 108 height 37
click at [57, 74] on li "Home" at bounding box center [54, 60] width 109 height 27
